Goal: Transaction & Acquisition: Purchase product/service

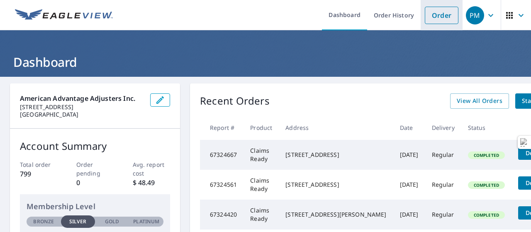
click at [430, 10] on link "Order" at bounding box center [442, 15] width 34 height 17
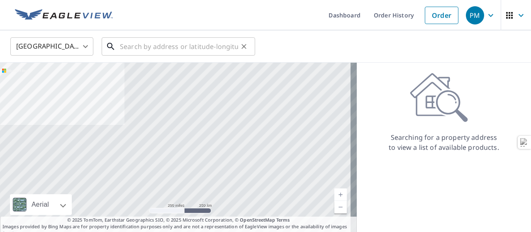
click at [225, 39] on input "text" at bounding box center [179, 46] width 118 height 23
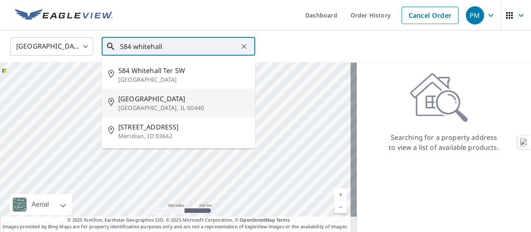
click at [137, 110] on p "[GEOGRAPHIC_DATA], IL 60440" at bounding box center [183, 108] width 130 height 8
type input "[STREET_ADDRESS]"
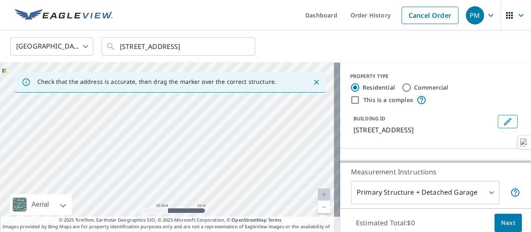
drag, startPoint x: 164, startPoint y: 159, endPoint x: 176, endPoint y: 63, distance: 97.0
click at [176, 63] on div "[STREET_ADDRESS]" at bounding box center [170, 150] width 340 height 174
drag, startPoint x: 173, startPoint y: 121, endPoint x: 174, endPoint y: 128, distance: 7.6
click at [176, 126] on div "[STREET_ADDRESS]" at bounding box center [170, 150] width 340 height 174
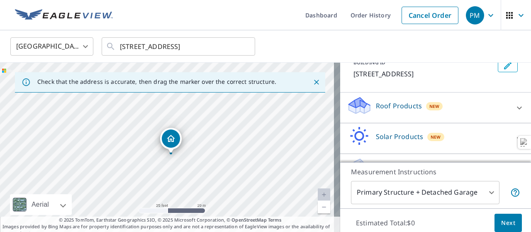
scroll to position [78, 0]
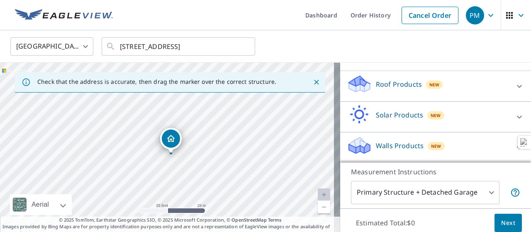
click at [429, 85] on span "New" at bounding box center [434, 84] width 10 height 7
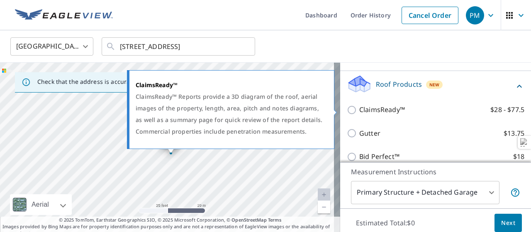
click at [408, 112] on label "ClaimsReady™ $28 - $77.5" at bounding box center [441, 110] width 165 height 10
click at [359, 112] on input "ClaimsReady™ $28 - $77.5" at bounding box center [353, 110] width 12 height 10
checkbox input "true"
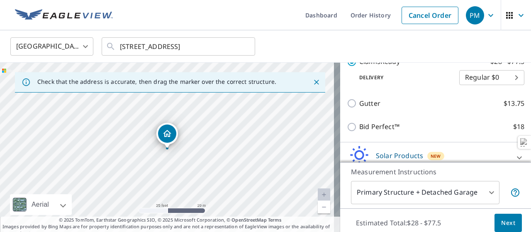
scroll to position [175, 0]
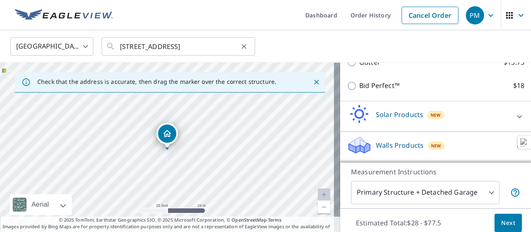
click at [245, 48] on icon "Clear" at bounding box center [243, 46] width 5 height 5
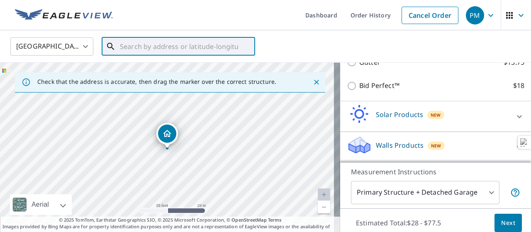
paste input "https://[DOMAIN_NAME]/maps/place/584%20Whitehall%"
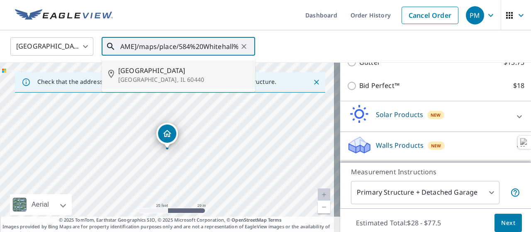
click at [171, 75] on span "[GEOGRAPHIC_DATA]" at bounding box center [183, 71] width 130 height 10
type input "[STREET_ADDRESS]"
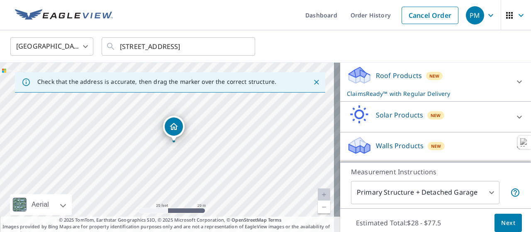
scroll to position [86, 0]
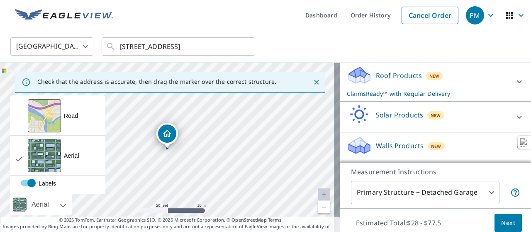
click at [46, 213] on div "Aerial Road A standard road map Aerial A detailed look from above Labels Labels" at bounding box center [170, 213] width 340 height 0
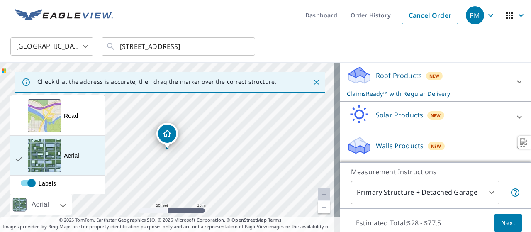
click at [67, 154] on div "Aerial" at bounding box center [71, 155] width 15 height 8
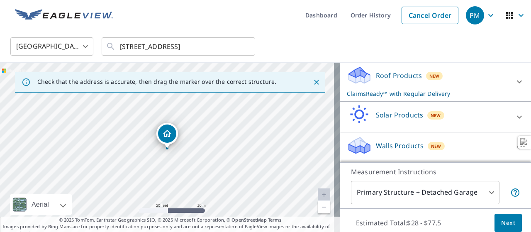
click at [139, 185] on div "[STREET_ADDRESS]" at bounding box center [170, 150] width 340 height 174
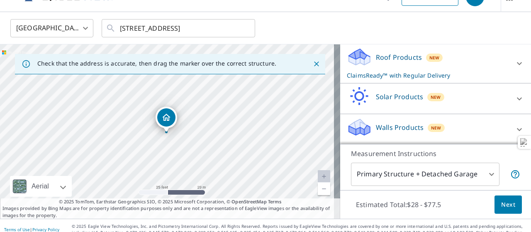
scroll to position [26, 0]
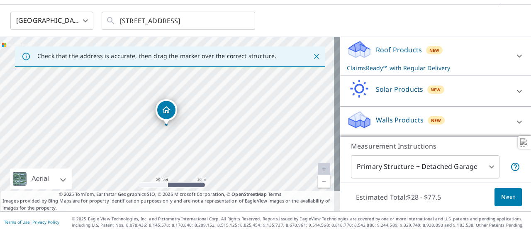
click at [505, 195] on span "Next" at bounding box center [508, 197] width 14 height 10
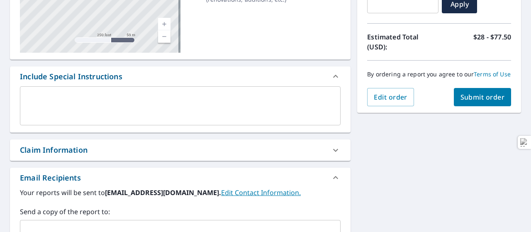
scroll to position [166, 0]
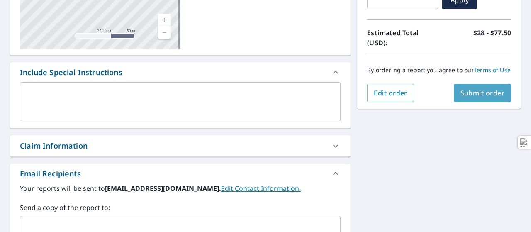
click at [468, 97] on span "Submit order" at bounding box center [482, 92] width 44 height 9
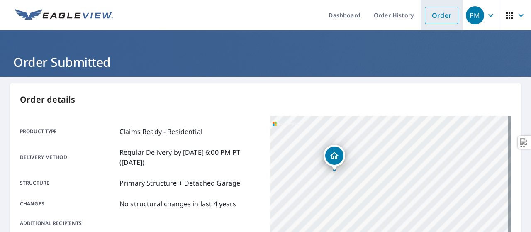
click at [433, 21] on link "Order" at bounding box center [442, 15] width 34 height 17
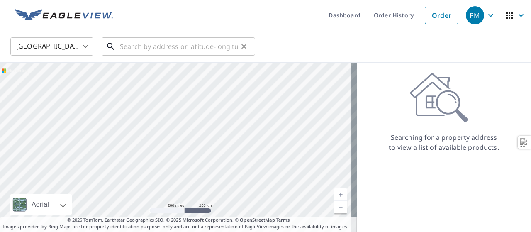
click at [141, 47] on input "text" at bounding box center [179, 46] width 118 height 23
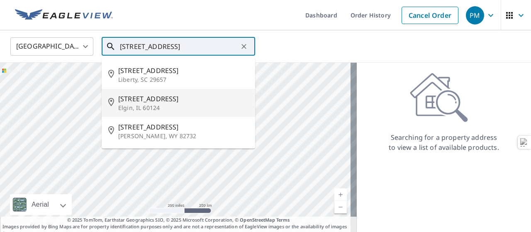
click at [178, 105] on p "Elgin, IL 60124" at bounding box center [183, 108] width 130 height 8
type input "[STREET_ADDRESS][PERSON_NAME]"
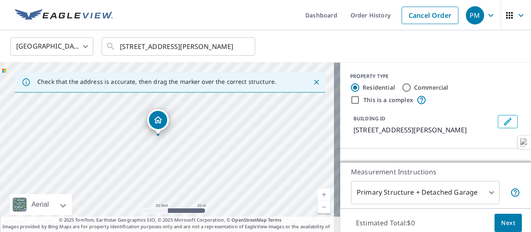
drag, startPoint x: 109, startPoint y: 124, endPoint x: 193, endPoint y: 84, distance: 92.6
click at [205, 63] on div "[STREET_ADDRESS][PERSON_NAME]" at bounding box center [170, 150] width 340 height 174
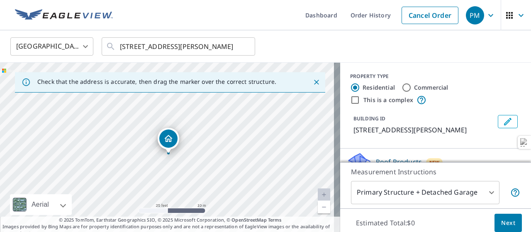
drag, startPoint x: 175, startPoint y: 164, endPoint x: 176, endPoint y: 169, distance: 5.1
click at [176, 169] on div "[STREET_ADDRESS][PERSON_NAME]" at bounding box center [170, 150] width 340 height 174
drag, startPoint x: 177, startPoint y: 163, endPoint x: 168, endPoint y: 156, distance: 11.4
click at [168, 156] on div "[STREET_ADDRESS][PERSON_NAME]" at bounding box center [170, 150] width 340 height 174
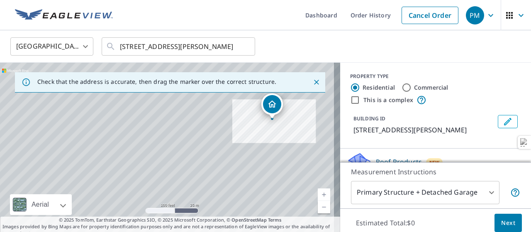
scroll to position [78, 0]
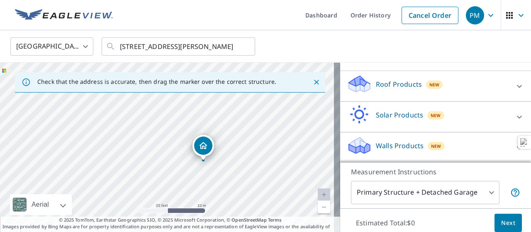
drag, startPoint x: 242, startPoint y: 122, endPoint x: 27, endPoint y: 145, distance: 215.7
click at [27, 145] on div "[STREET_ADDRESS][PERSON_NAME]" at bounding box center [170, 150] width 340 height 174
click at [392, 194] on body "PM PM Dashboard Order History Cancel Order PM [GEOGRAPHIC_DATA] [GEOGRAPHIC_DAT…" at bounding box center [265, 116] width 531 height 232
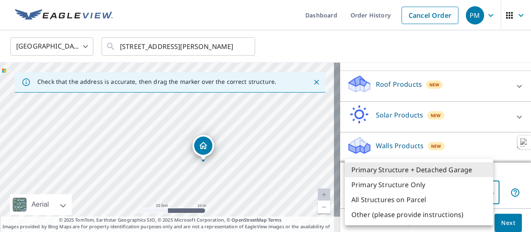
click at [392, 181] on li "Primary Structure Only" at bounding box center [419, 184] width 148 height 15
type input "2"
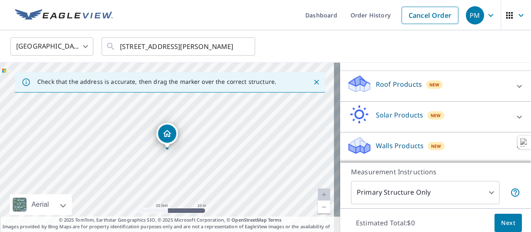
click at [416, 91] on div "Roof Products New" at bounding box center [428, 86] width 163 height 24
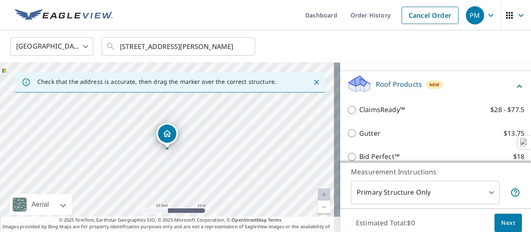
click at [404, 115] on div "ClaimsReady™ $28 - $77.5" at bounding box center [436, 110] width 178 height 24
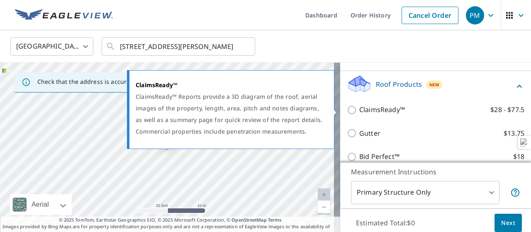
click at [359, 109] on p "ClaimsReady™" at bounding box center [382, 110] width 46 height 10
click at [353, 109] on input "ClaimsReady™ $28 - $77.5" at bounding box center [353, 110] width 12 height 10
checkbox input "true"
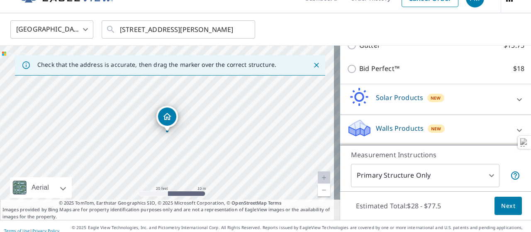
scroll to position [26, 0]
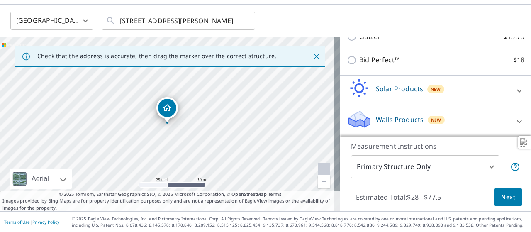
click at [501, 198] on span "Next" at bounding box center [508, 197] width 14 height 10
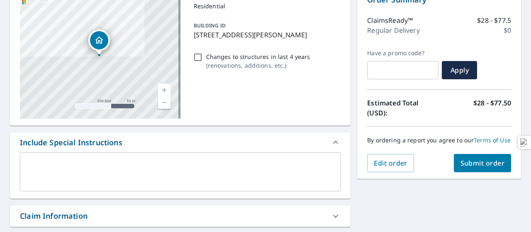
scroll to position [133, 0]
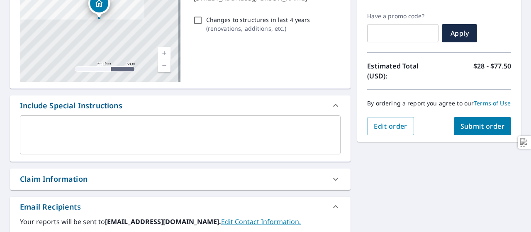
click at [472, 131] on span "Submit order" at bounding box center [482, 126] width 44 height 9
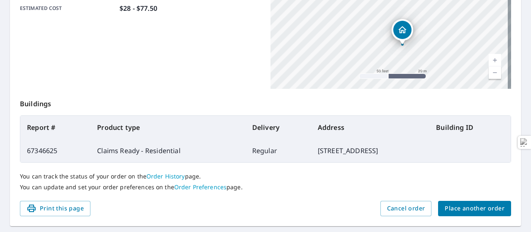
scroll to position [255, 0]
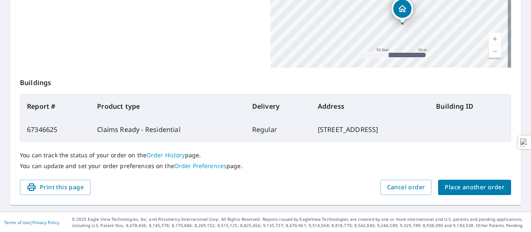
click at [465, 189] on span "Place another order" at bounding box center [475, 187] width 60 height 10
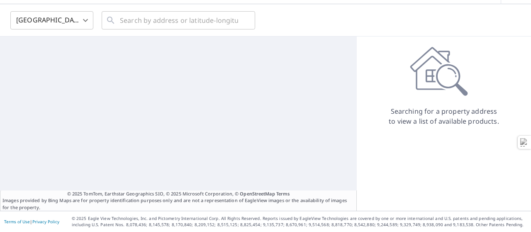
scroll to position [26, 0]
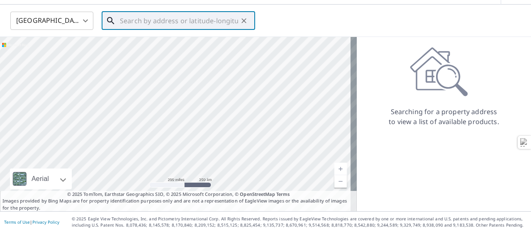
click at [153, 27] on input "text" at bounding box center [179, 20] width 118 height 23
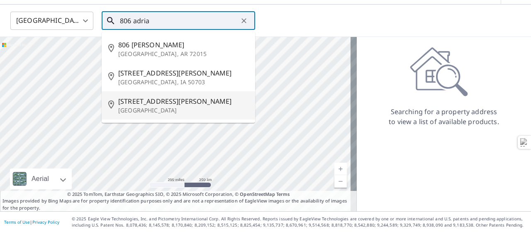
click at [154, 114] on p "[GEOGRAPHIC_DATA]" at bounding box center [183, 110] width 130 height 8
type input "[STREET_ADDRESS][PERSON_NAME]"
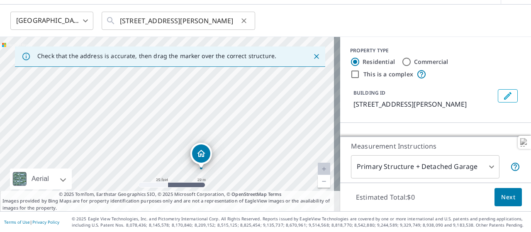
drag, startPoint x: 188, startPoint y: 174, endPoint x: 144, endPoint y: 22, distance: 158.1
click at [144, 22] on div "[GEOGRAPHIC_DATA] [GEOGRAPHIC_DATA] ​ [STREET_ADDRESS][PERSON_NAME] ​ Check tha…" at bounding box center [265, 108] width 531 height 207
drag, startPoint x: 231, startPoint y: 143, endPoint x: 151, endPoint y: 41, distance: 129.1
click at [151, 41] on div "[STREET_ADDRESS][PERSON_NAME]" at bounding box center [170, 124] width 340 height 174
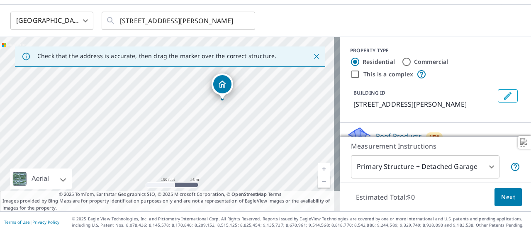
drag, startPoint x: 152, startPoint y: 133, endPoint x: 198, endPoint y: 105, distance: 53.9
click at [198, 105] on div "[STREET_ADDRESS][PERSON_NAME]" at bounding box center [170, 124] width 340 height 174
drag, startPoint x: 246, startPoint y: 105, endPoint x: 167, endPoint y: 15, distance: 119.0
click at [167, 15] on div "[GEOGRAPHIC_DATA] [GEOGRAPHIC_DATA] ​ [STREET_ADDRESS][PERSON_NAME] ​ Check tha…" at bounding box center [265, 108] width 531 height 207
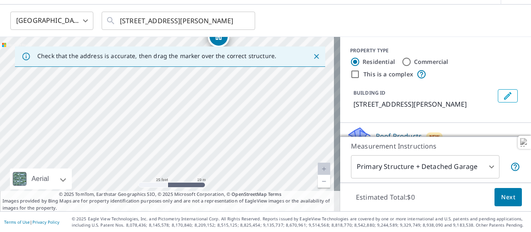
click at [182, 70] on div "[STREET_ADDRESS][PERSON_NAME]" at bounding box center [170, 124] width 340 height 174
drag, startPoint x: 190, startPoint y: 139, endPoint x: 228, endPoint y: 172, distance: 50.3
click at [228, 172] on div "[STREET_ADDRESS][PERSON_NAME]" at bounding box center [170, 124] width 340 height 174
drag, startPoint x: 207, startPoint y: 131, endPoint x: 207, endPoint y: 202, distance: 70.9
click at [207, 202] on div "Check that the address is accurate, then drag the marker over the correct struc…" at bounding box center [170, 124] width 340 height 174
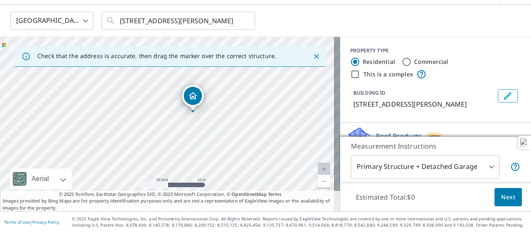
drag, startPoint x: 258, startPoint y: 108, endPoint x: 139, endPoint y: 166, distance: 132.8
click at [139, 166] on div "[STREET_ADDRESS][PERSON_NAME]" at bounding box center [170, 124] width 340 height 174
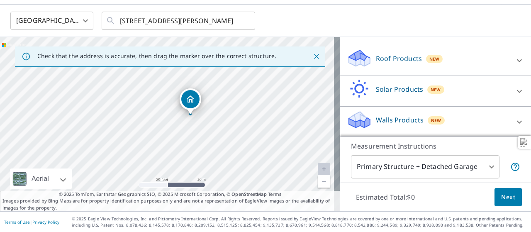
click at [438, 166] on body "PM PM Dashboard Order History Cancel Order PM [GEOGRAPHIC_DATA] [GEOGRAPHIC_DAT…" at bounding box center [265, 116] width 531 height 232
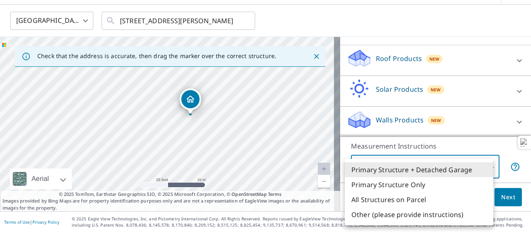
drag, startPoint x: 383, startPoint y: 181, endPoint x: 386, endPoint y: 172, distance: 9.6
click at [384, 177] on ul "Primary Structure + Detached Garage Primary Structure Only All Structures on Pa…" at bounding box center [419, 192] width 148 height 66
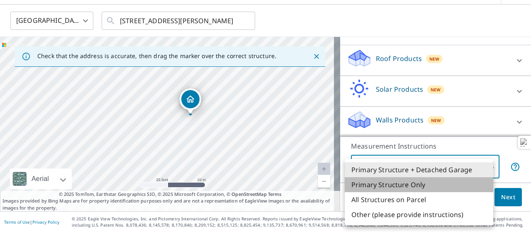
drag, startPoint x: 399, startPoint y: 189, endPoint x: 398, endPoint y: 169, distance: 19.9
click at [399, 185] on li "Primary Structure Only" at bounding box center [419, 184] width 148 height 15
type input "2"
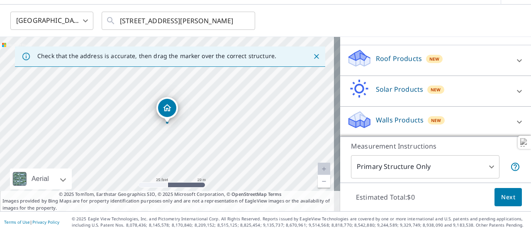
click at [397, 58] on p "Roof Products" at bounding box center [399, 59] width 46 height 10
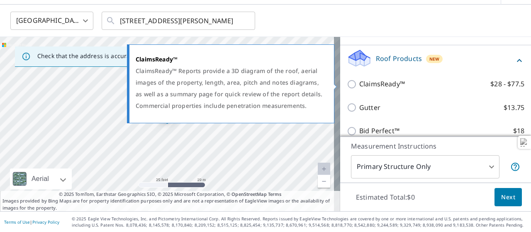
click at [406, 86] on label "ClaimsReady™ $28 - $77.5" at bounding box center [441, 84] width 165 height 10
click at [359, 86] on input "ClaimsReady™ $28 - $77.5" at bounding box center [353, 84] width 12 height 10
checkbox input "true"
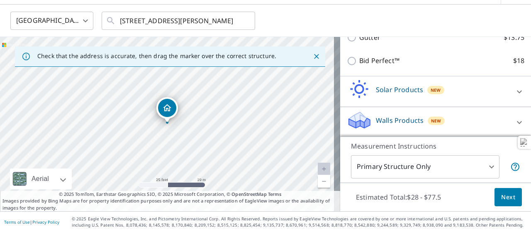
scroll to position [175, 0]
click at [501, 195] on span "Next" at bounding box center [508, 197] width 14 height 10
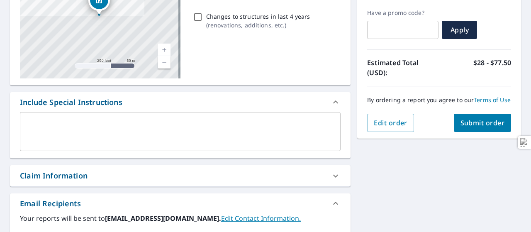
scroll to position [207, 0]
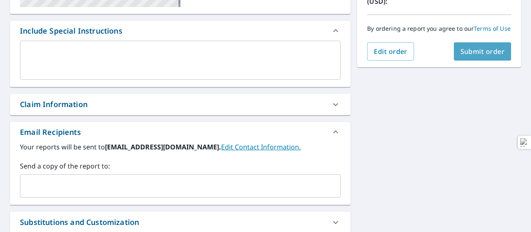
click at [477, 56] on span "Submit order" at bounding box center [482, 51] width 44 height 9
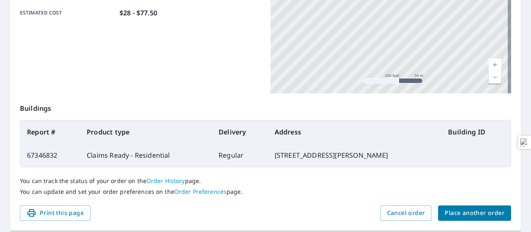
scroll to position [249, 0]
